Goal: Task Accomplishment & Management: Complete application form

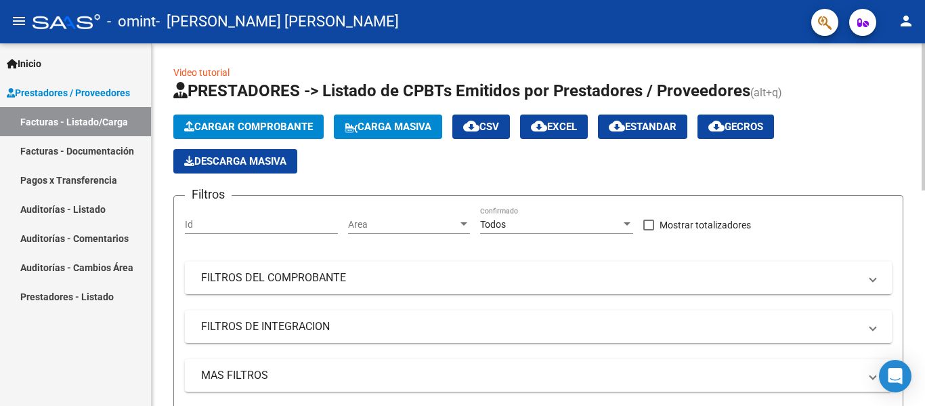
click at [263, 129] on span "Cargar Comprobante" at bounding box center [248, 127] width 129 height 12
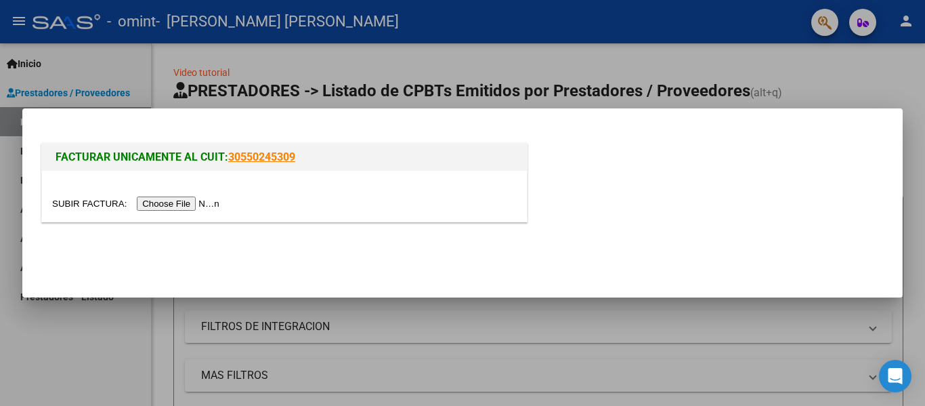
click at [182, 203] on input "file" at bounding box center [137, 203] width 171 height 14
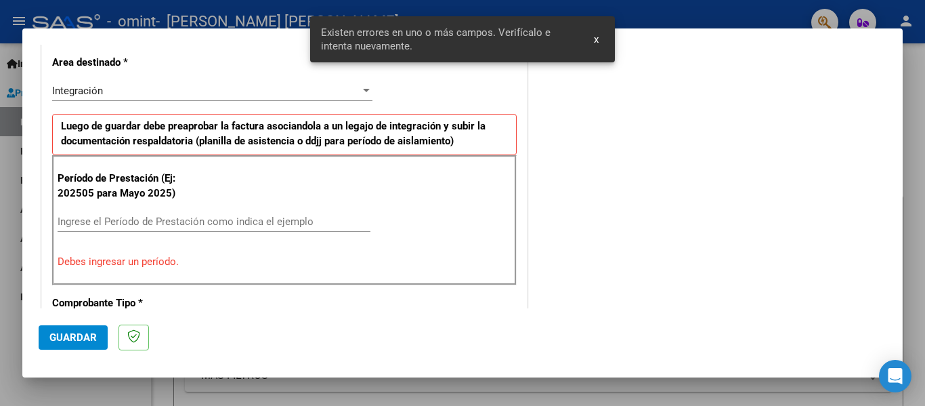
scroll to position [314, 0]
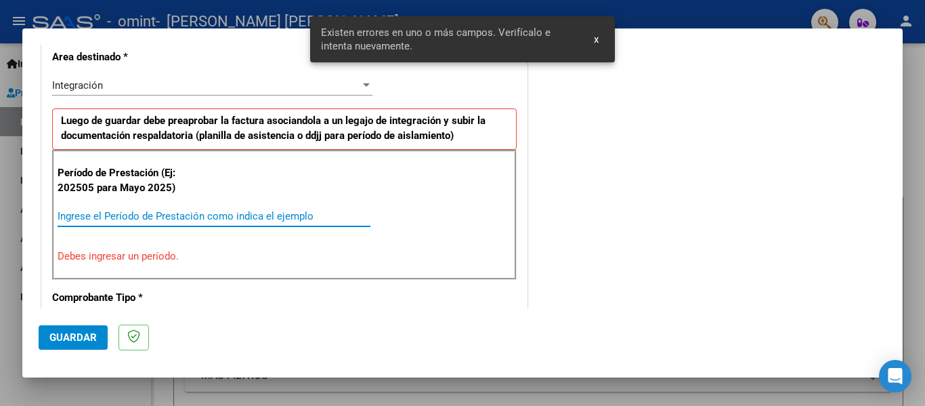
click at [90, 214] on input "Ingrese el Período de Prestación como indica el ejemplo" at bounding box center [214, 216] width 313 height 12
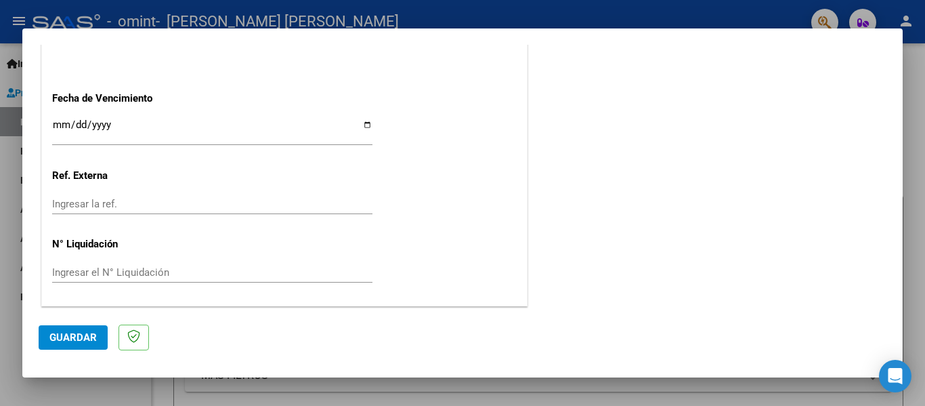
scroll to position [929, 0]
type input "202509"
click at [54, 334] on span "Guardar" at bounding box center [72, 337] width 47 height 12
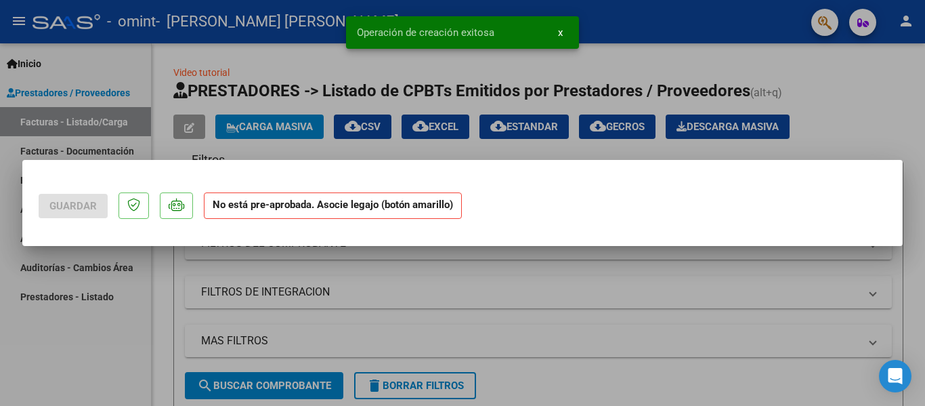
scroll to position [0, 0]
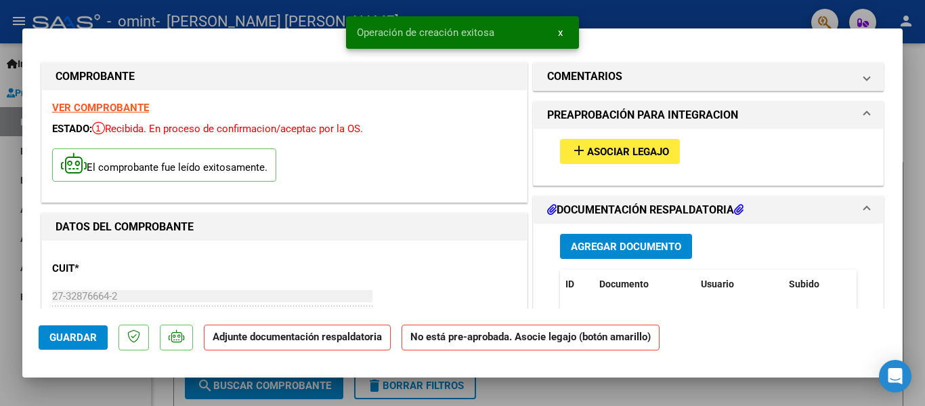
click at [587, 150] on span "Asociar Legajo" at bounding box center [628, 152] width 82 height 12
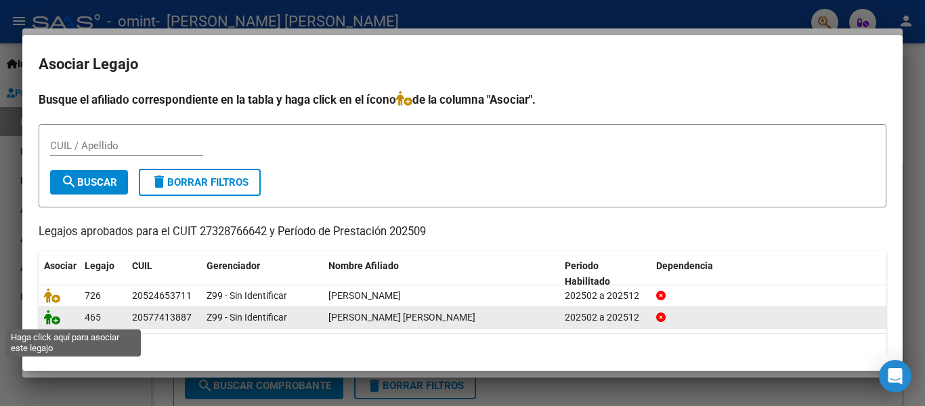
click at [54, 323] on icon at bounding box center [52, 317] width 16 height 15
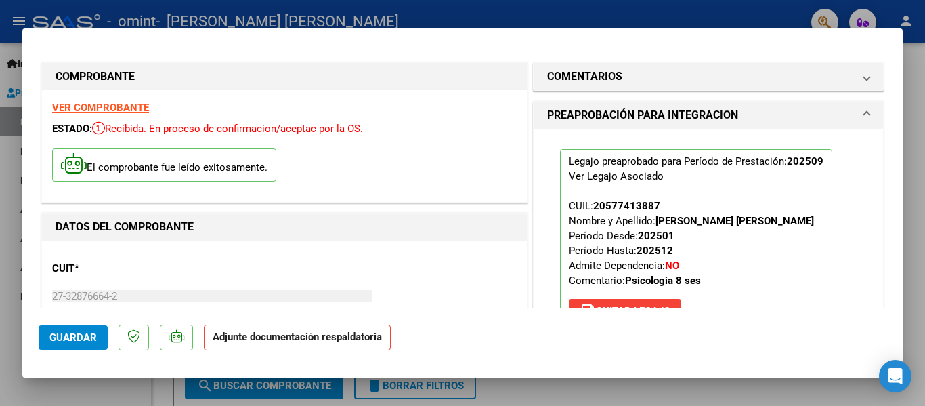
scroll to position [203, 0]
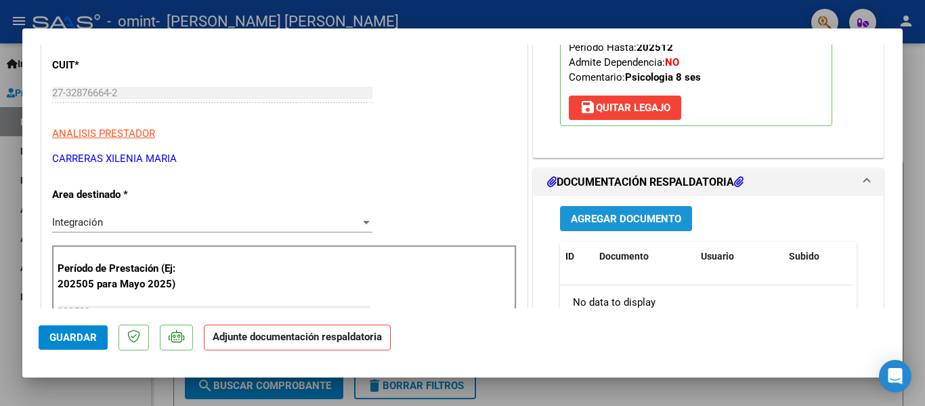
click at [647, 224] on span "Agregar Documento" at bounding box center [626, 219] width 110 height 12
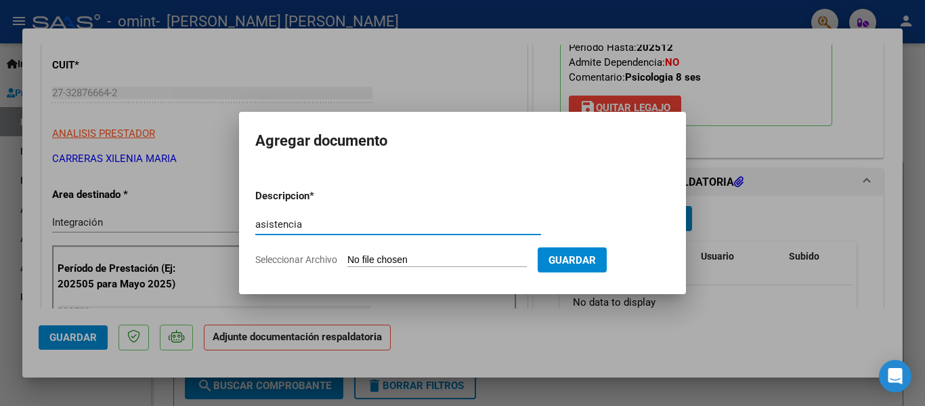
type input "asistencia"
click at [398, 255] on input "Seleccionar Archivo" at bounding box center [436, 260] width 179 height 13
type input "C:\fakepath\[PERSON_NAME] septiembre asistencia.pdf"
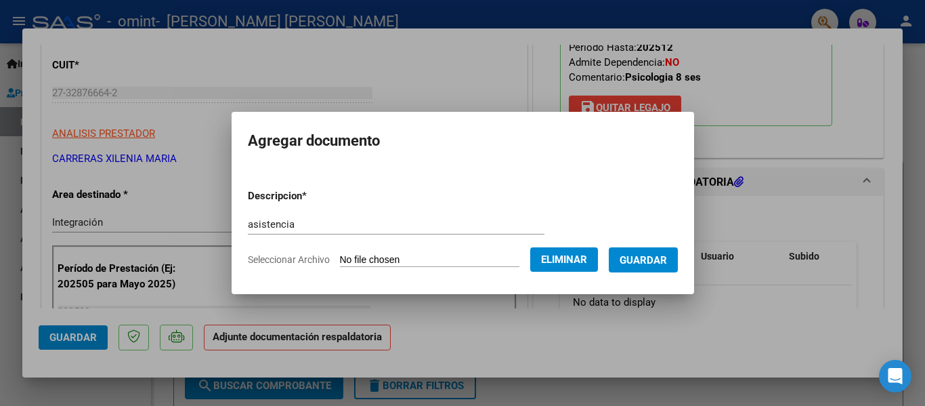
click at [663, 254] on span "Guardar" at bounding box center [643, 260] width 47 height 12
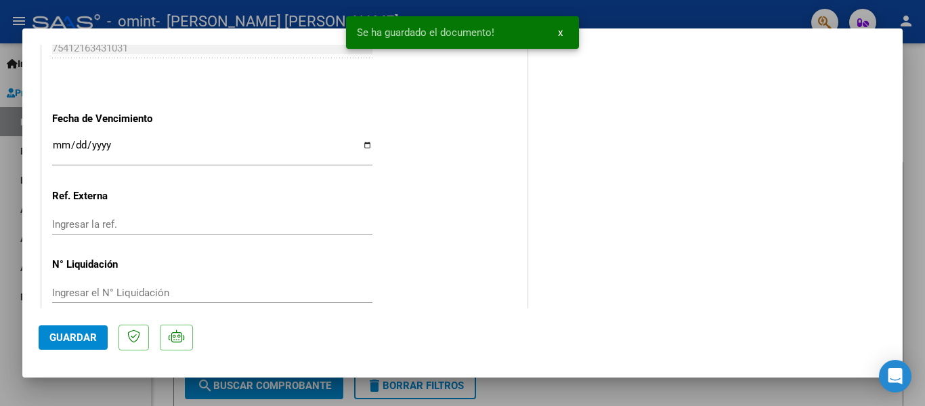
scroll to position [948, 0]
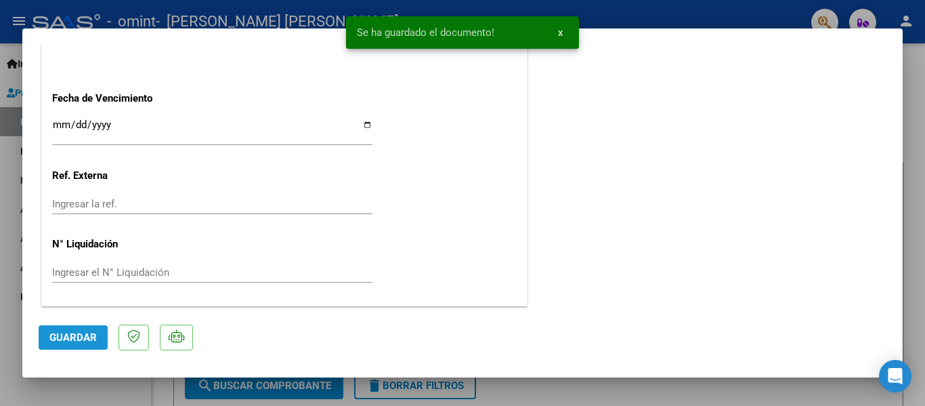
click at [91, 339] on span "Guardar" at bounding box center [72, 337] width 47 height 12
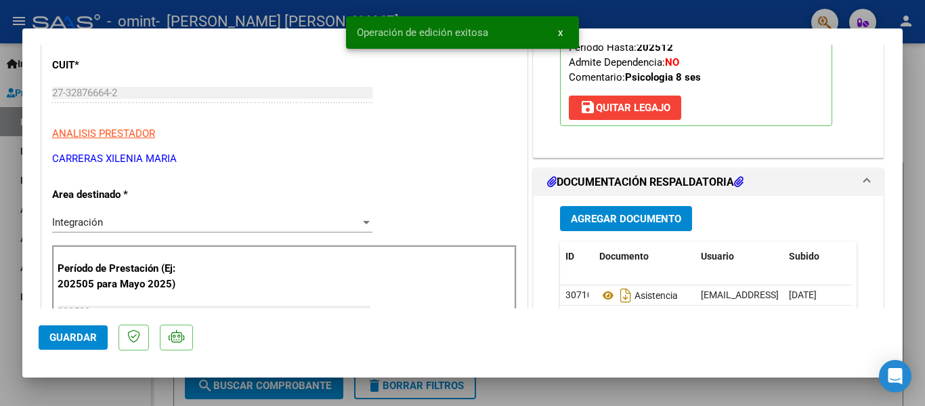
scroll to position [0, 0]
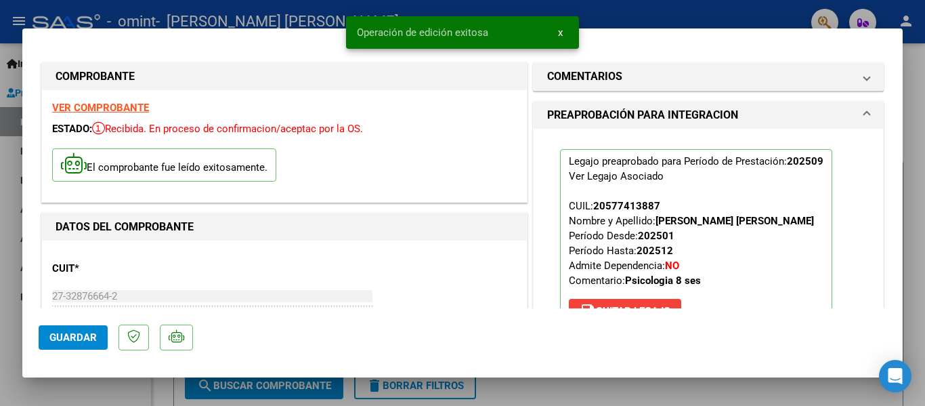
click at [768, 14] on div at bounding box center [462, 203] width 925 height 406
